Goal: Task Accomplishment & Management: Manage account settings

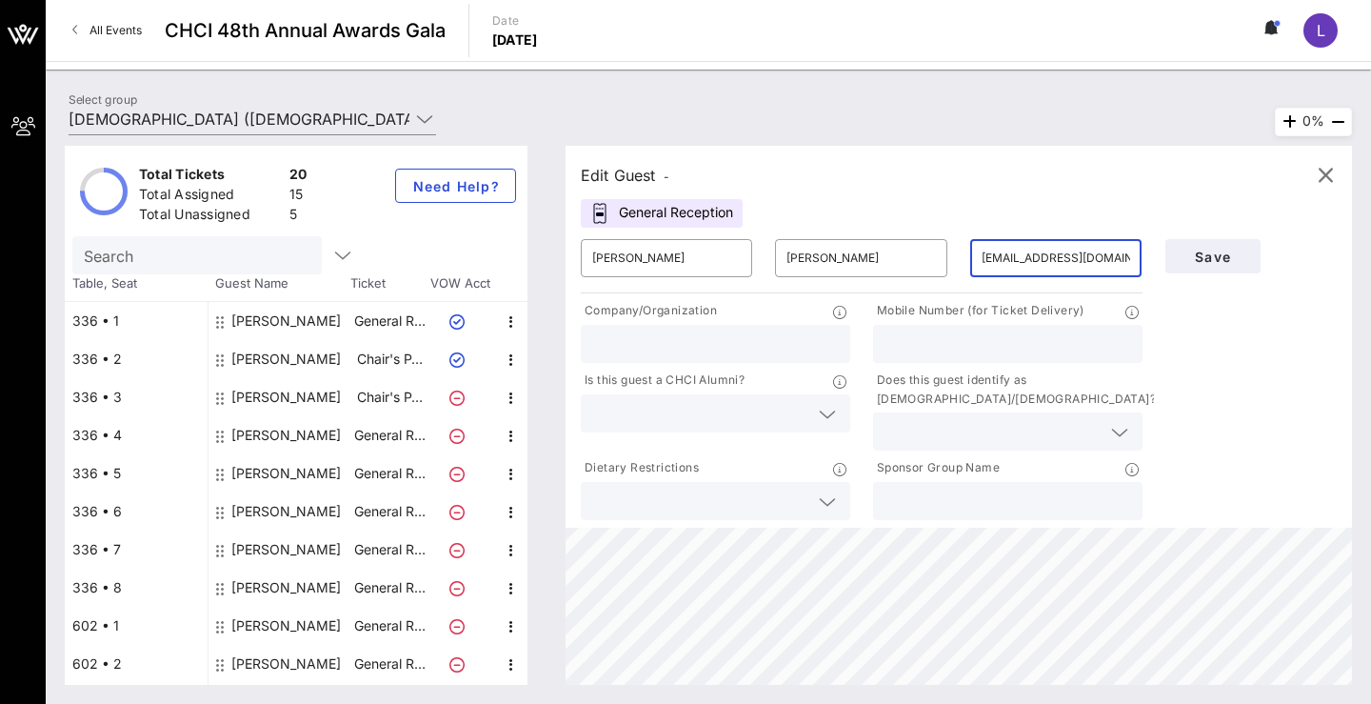
scroll to position [378, 0]
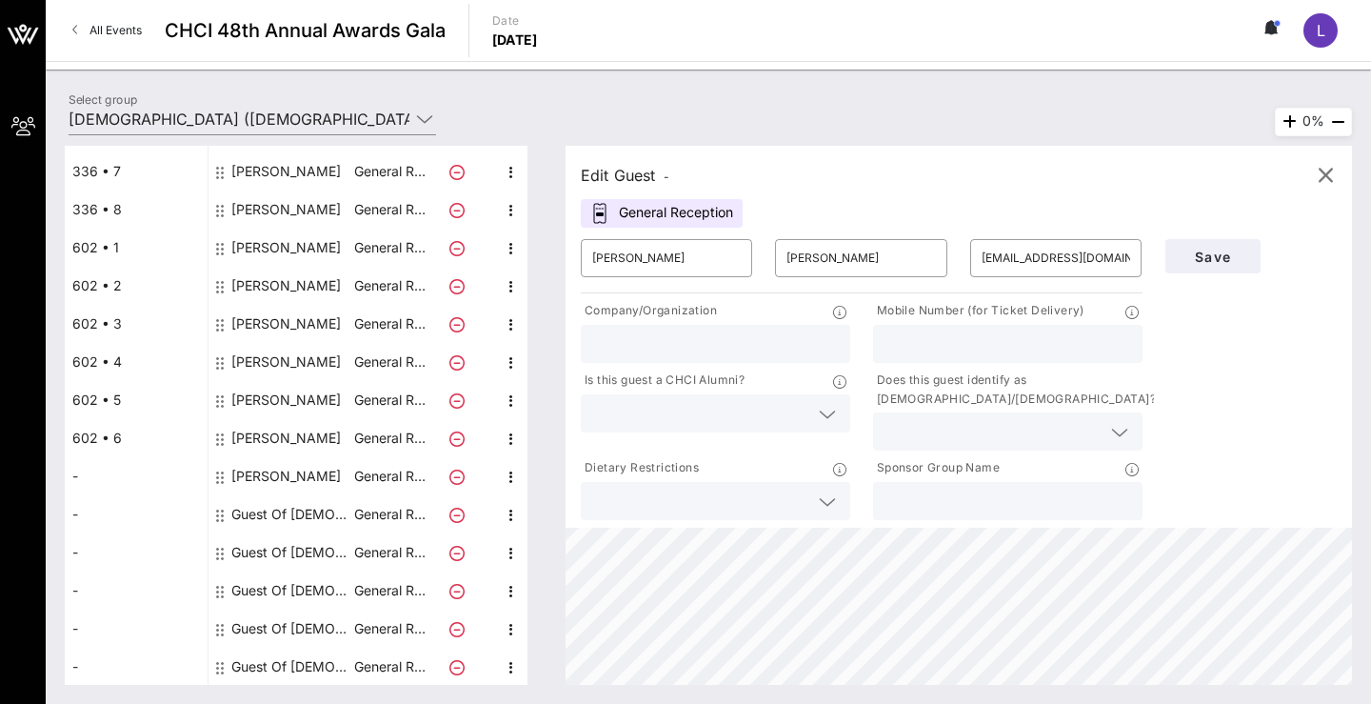
click at [700, 336] on input "text" at bounding box center [715, 343] width 247 height 25
type input "[DEMOGRAPHIC_DATA]"
click at [941, 339] on input "text" at bounding box center [1007, 343] width 247 height 25
paste input "[PHONE_NUMBER]"
type input "[PHONE_NUMBER]"
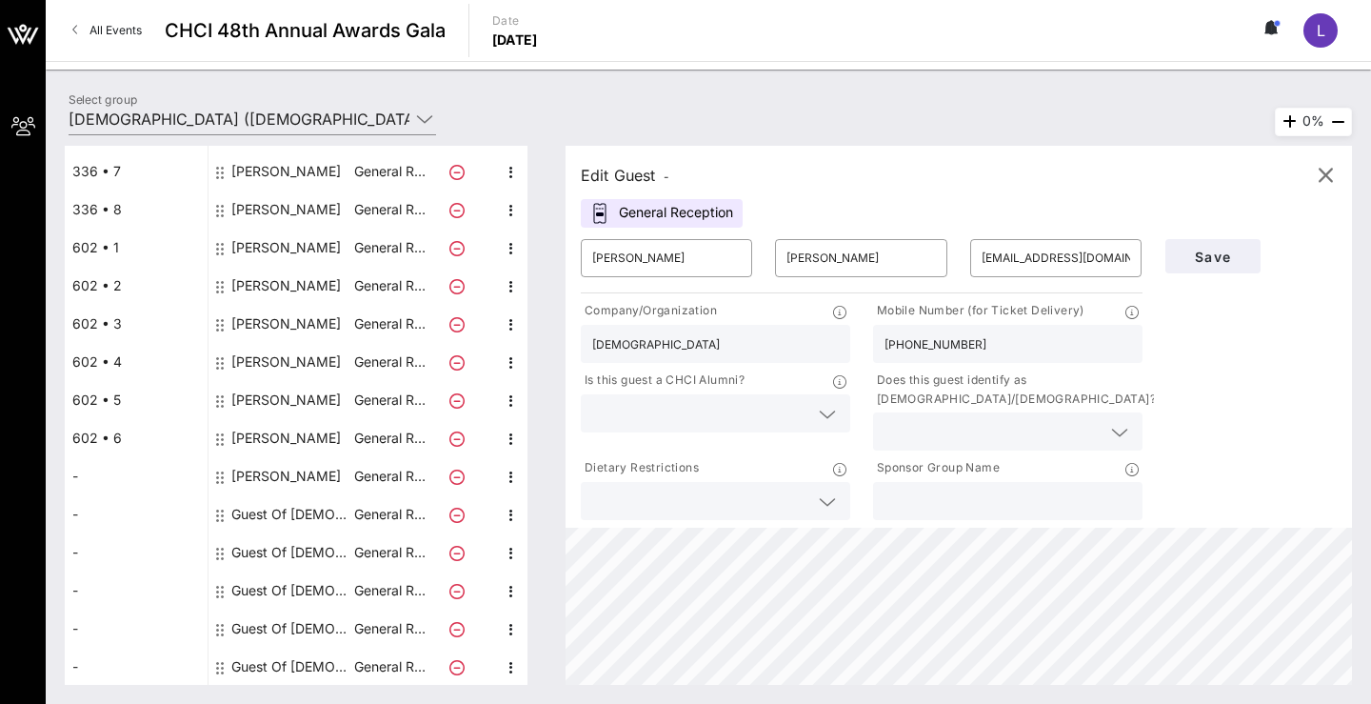
click at [735, 407] on input "text" at bounding box center [700, 413] width 216 height 25
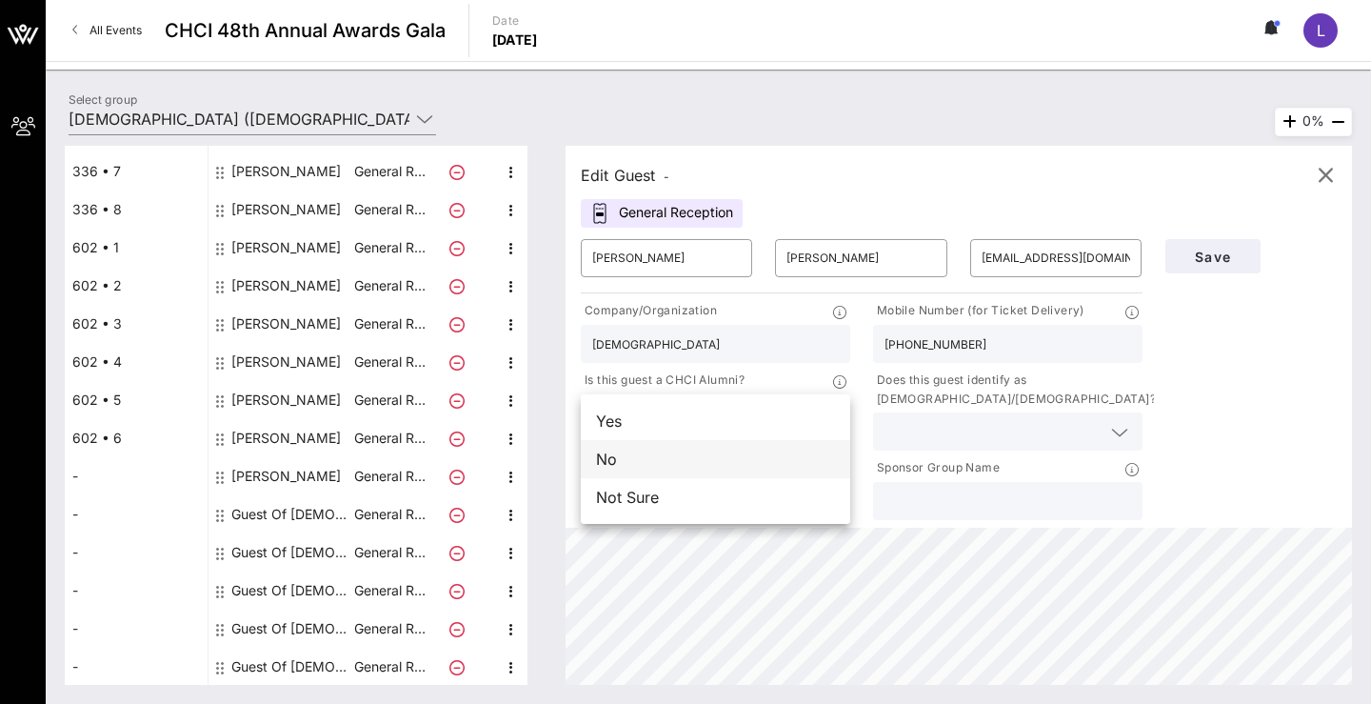
click at [716, 454] on div "No" at bounding box center [715, 459] width 269 height 38
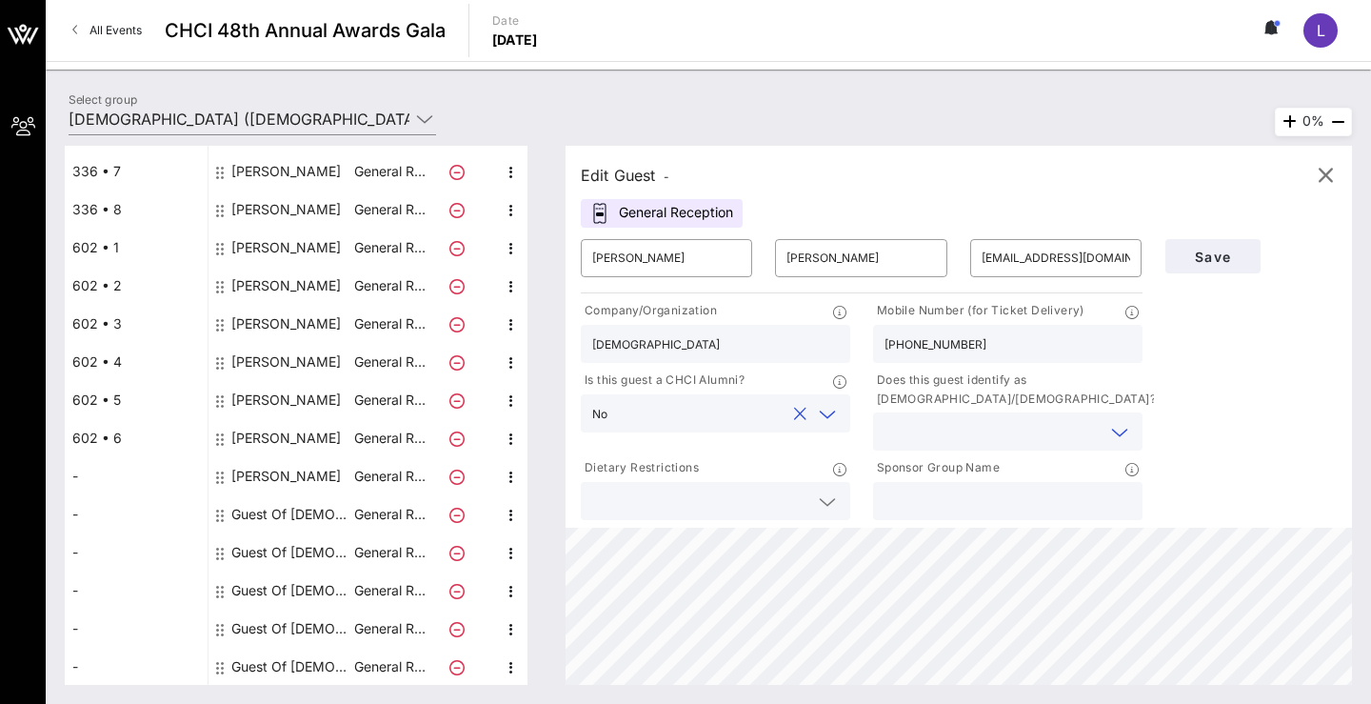
click at [937, 438] on input "text" at bounding box center [992, 431] width 216 height 25
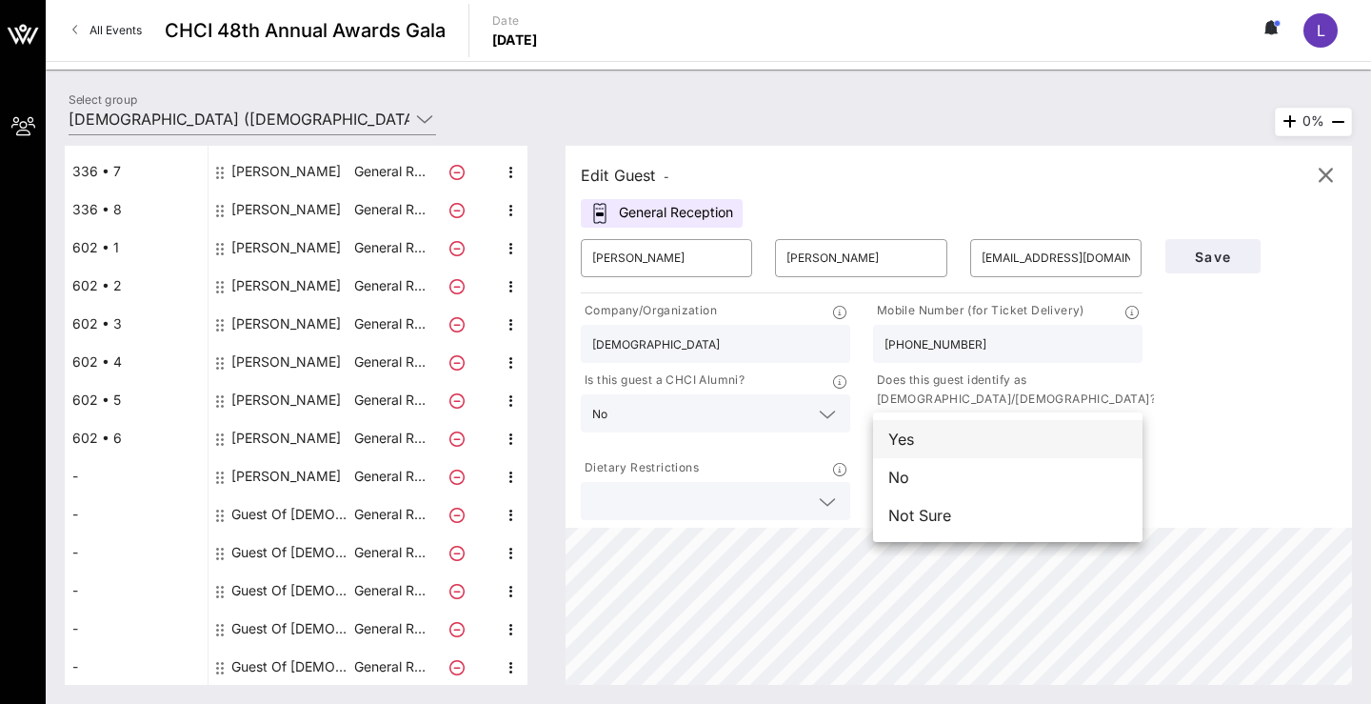
click at [930, 438] on div "Yes" at bounding box center [1007, 439] width 269 height 38
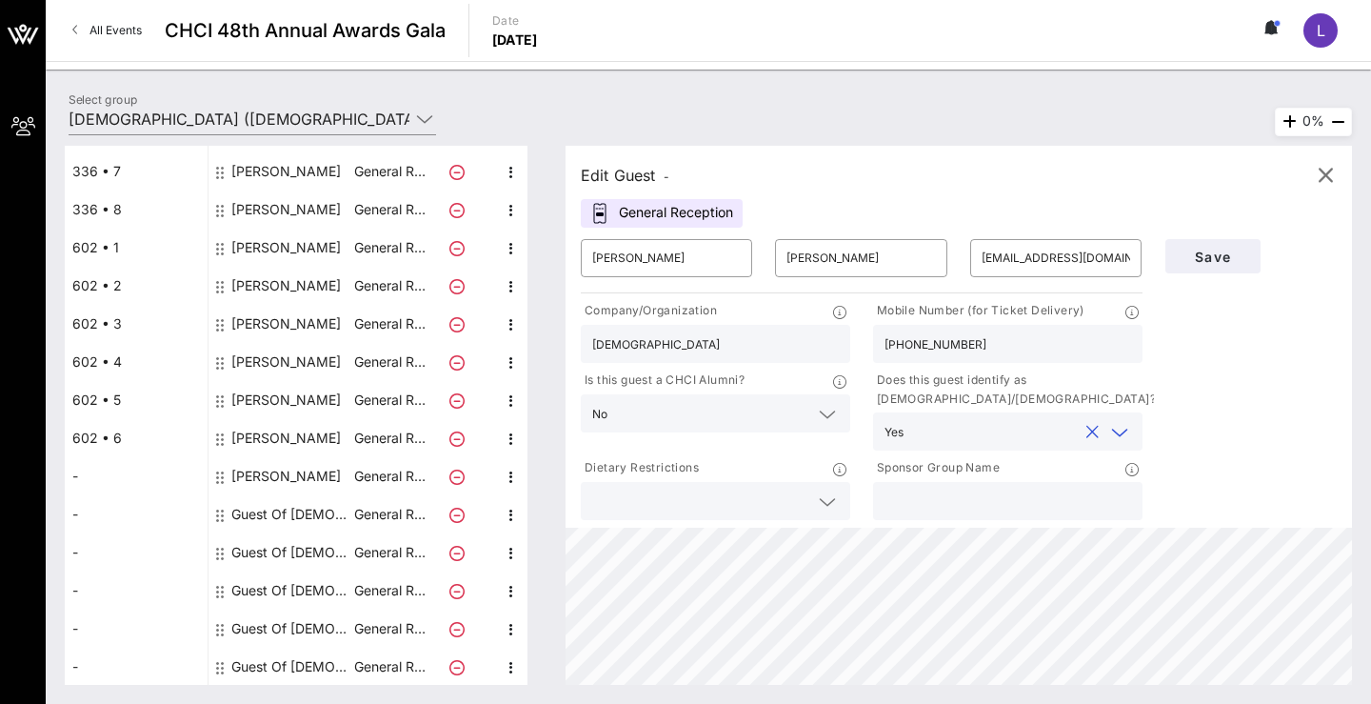
click at [922, 499] on input "text" at bounding box center [1007, 500] width 247 height 25
type input "[DEMOGRAPHIC_DATA]"
click at [1221, 257] on span "Save" at bounding box center [1212, 256] width 65 height 16
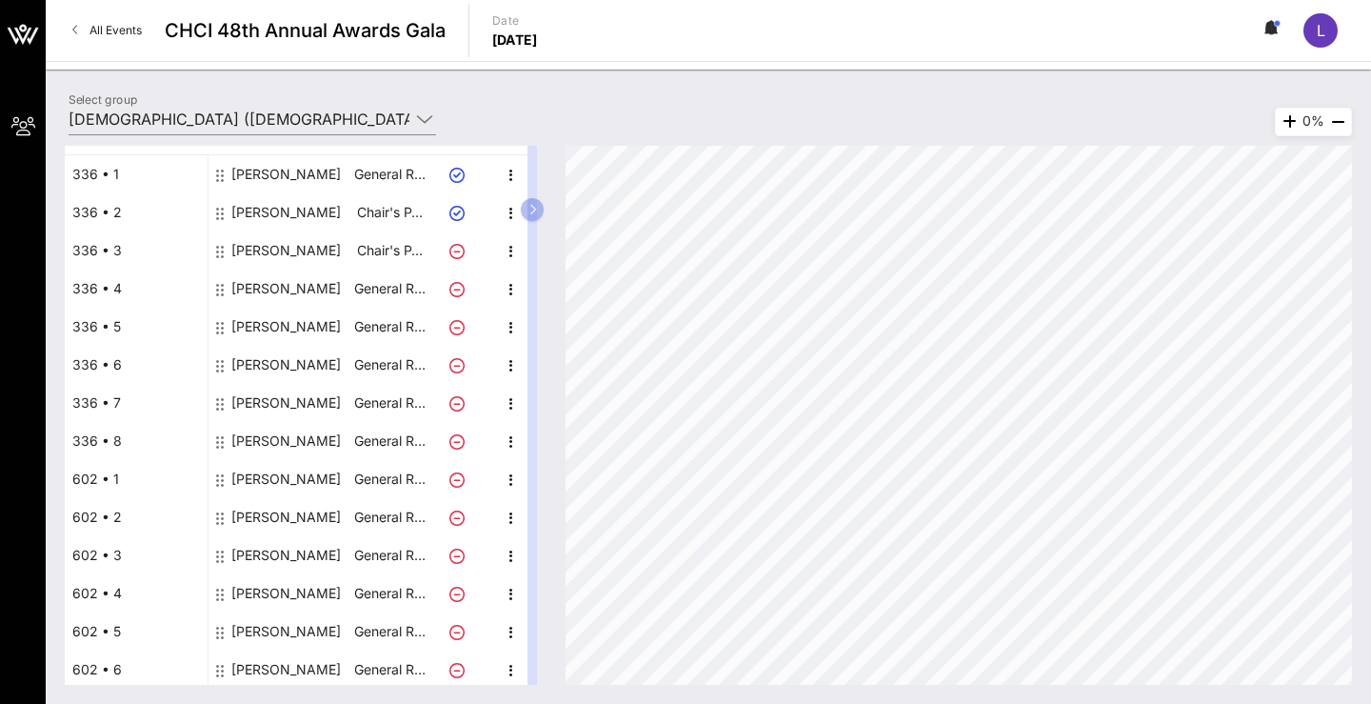
scroll to position [208, 0]
